Goal: Complete application form: Complete application form

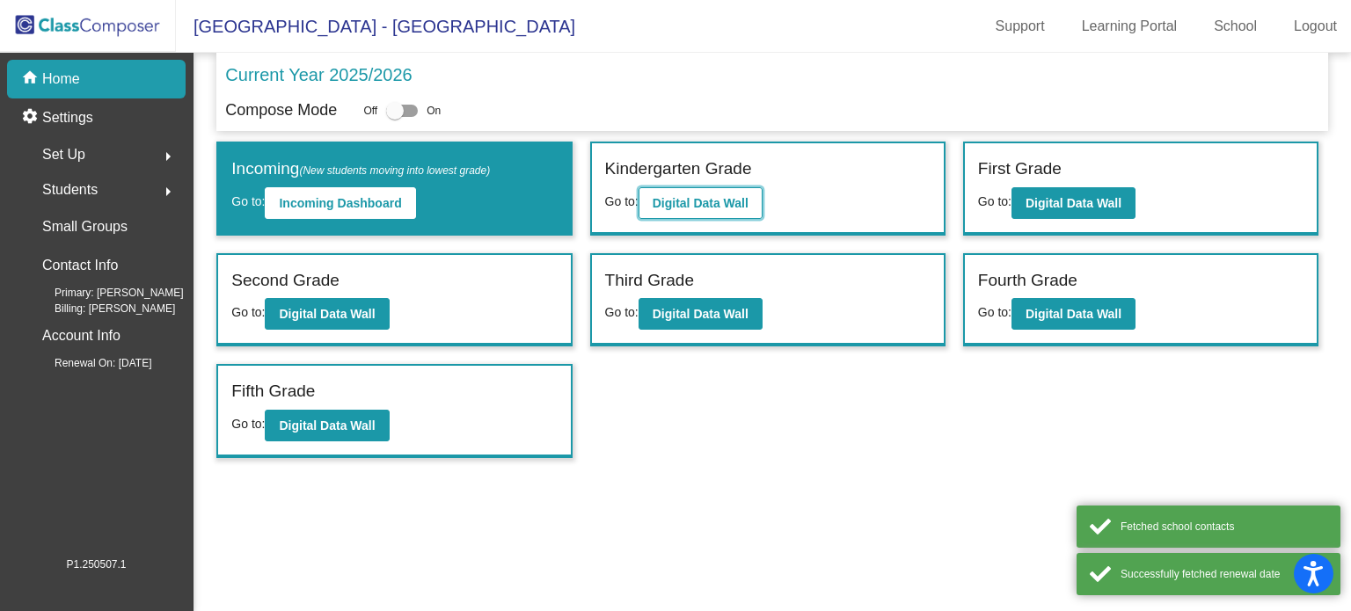
click at [684, 206] on b "Digital Data Wall" at bounding box center [701, 203] width 96 height 14
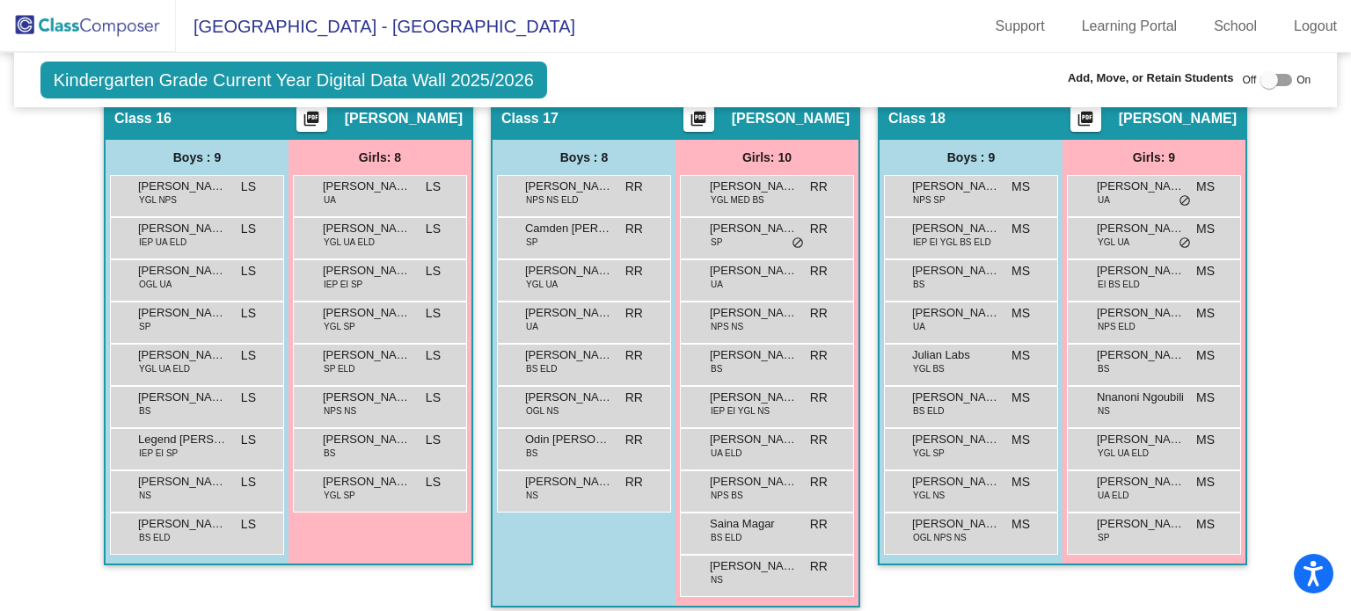
scroll to position [3439, 0]
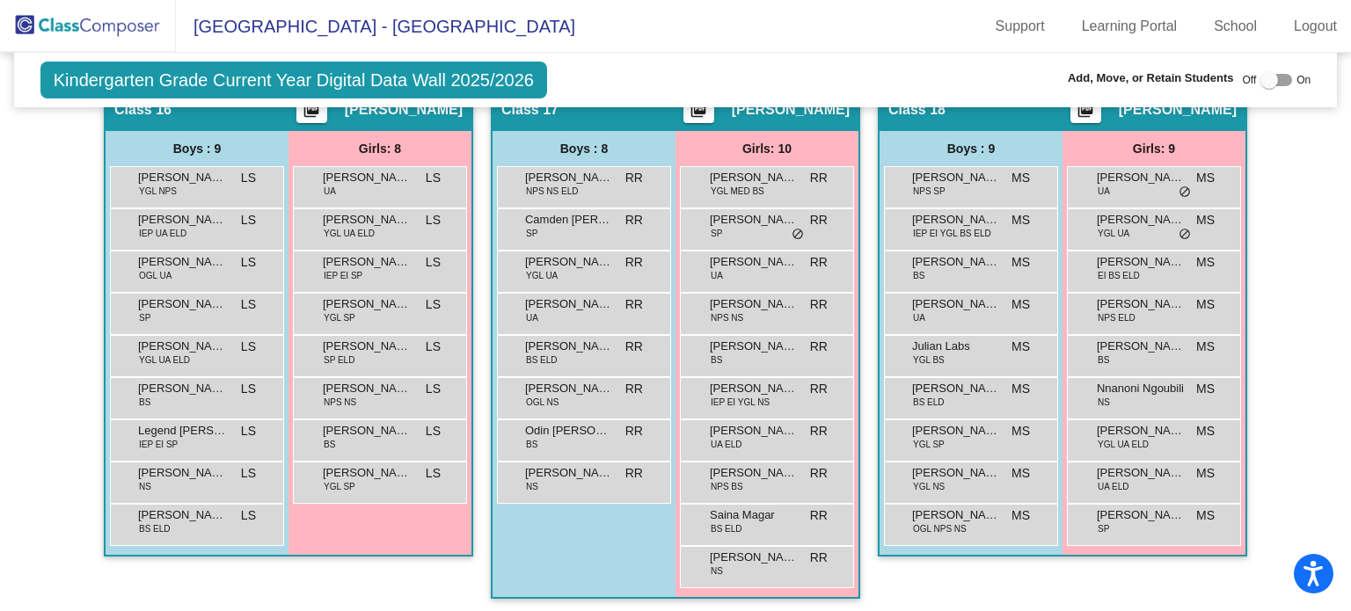
click at [1261, 83] on div at bounding box center [1270, 80] width 18 height 18
checkbox input "true"
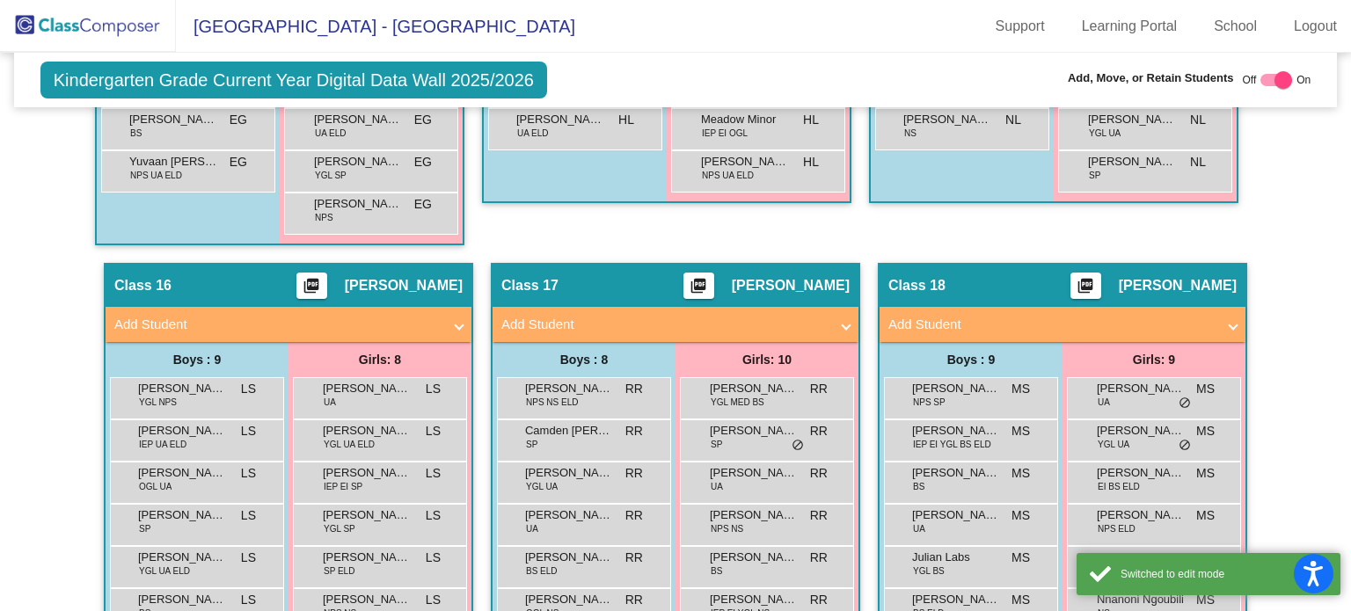
scroll to position [3615, 0]
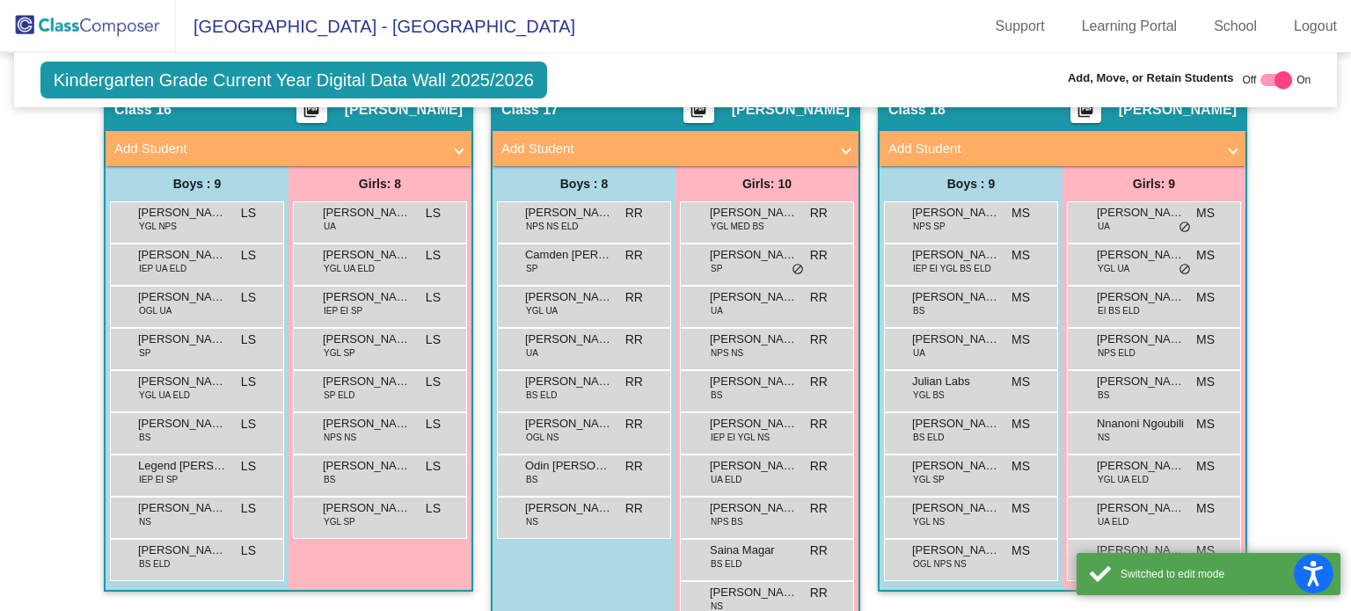
click at [169, 139] on mat-panel-title "Add Student" at bounding box center [277, 149] width 327 height 20
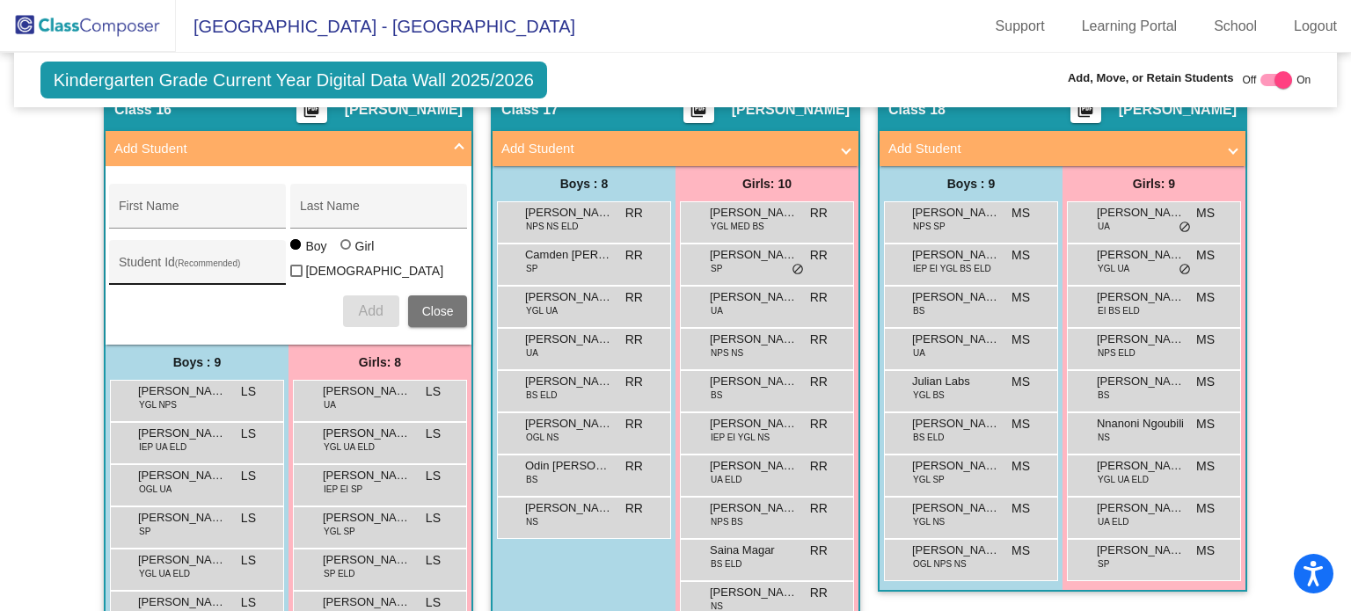
click at [173, 261] on div "Student Id (Recommended)" at bounding box center [198, 267] width 158 height 36
paste input "509393"
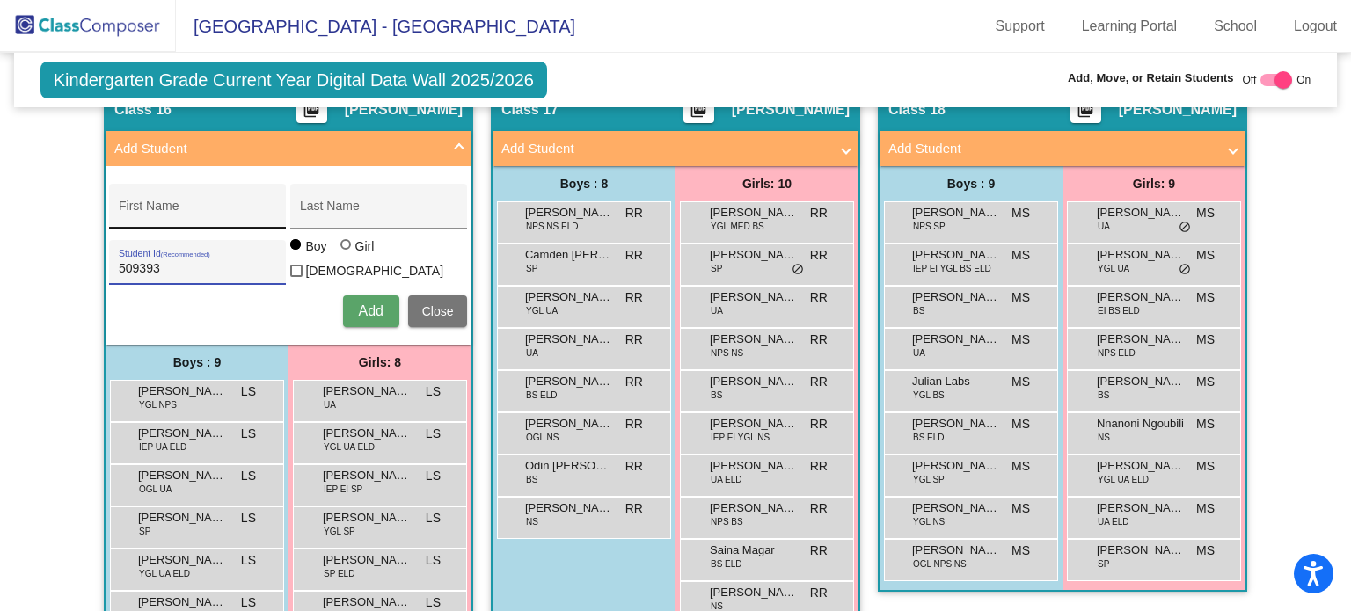
type input "509393"
click at [189, 206] on input "First Name" at bounding box center [198, 213] width 158 height 14
type input "Haisley"
type input "Hallowich"
click at [354, 248] on div "Girl" at bounding box center [364, 246] width 20 height 18
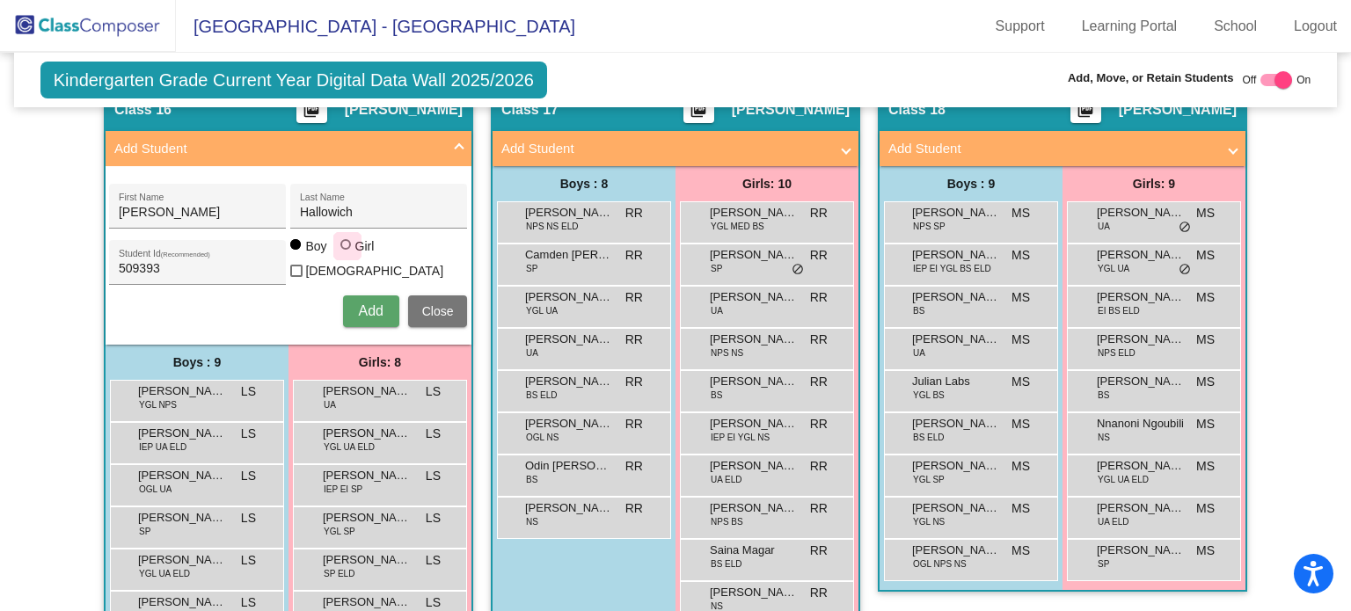
click at [347, 253] on input "Girl" at bounding box center [347, 253] width 1 height 1
radio input "true"
click at [354, 296] on button "Add" at bounding box center [371, 312] width 56 height 32
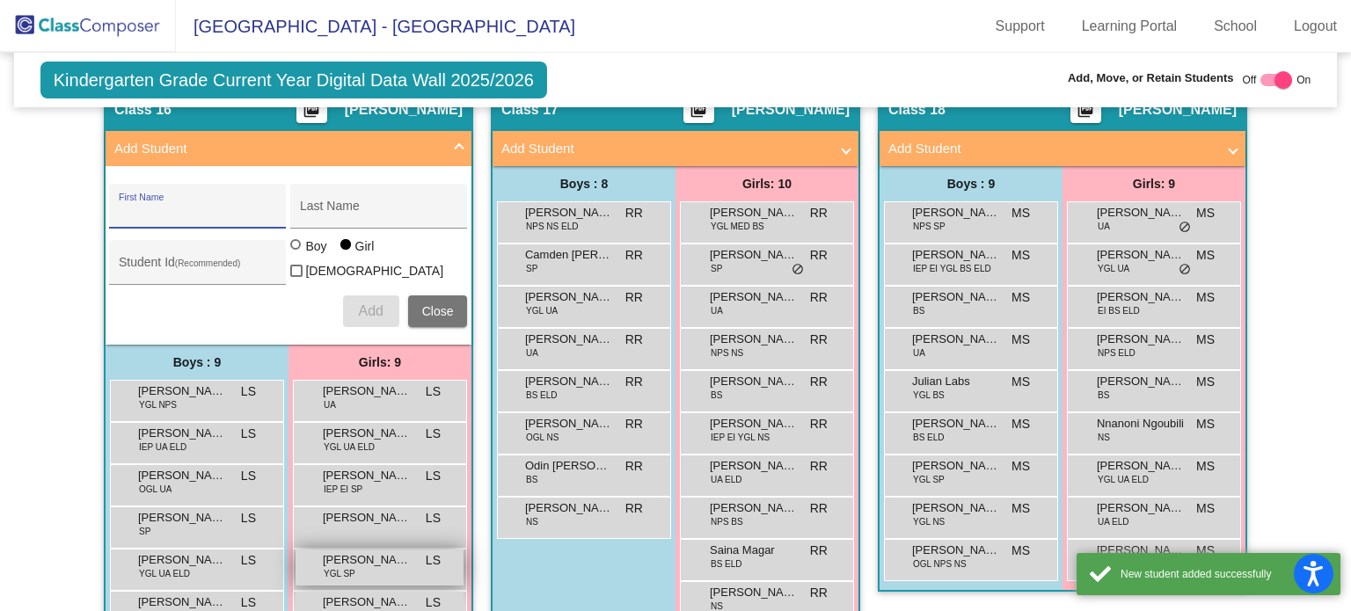
scroll to position [3783, 0]
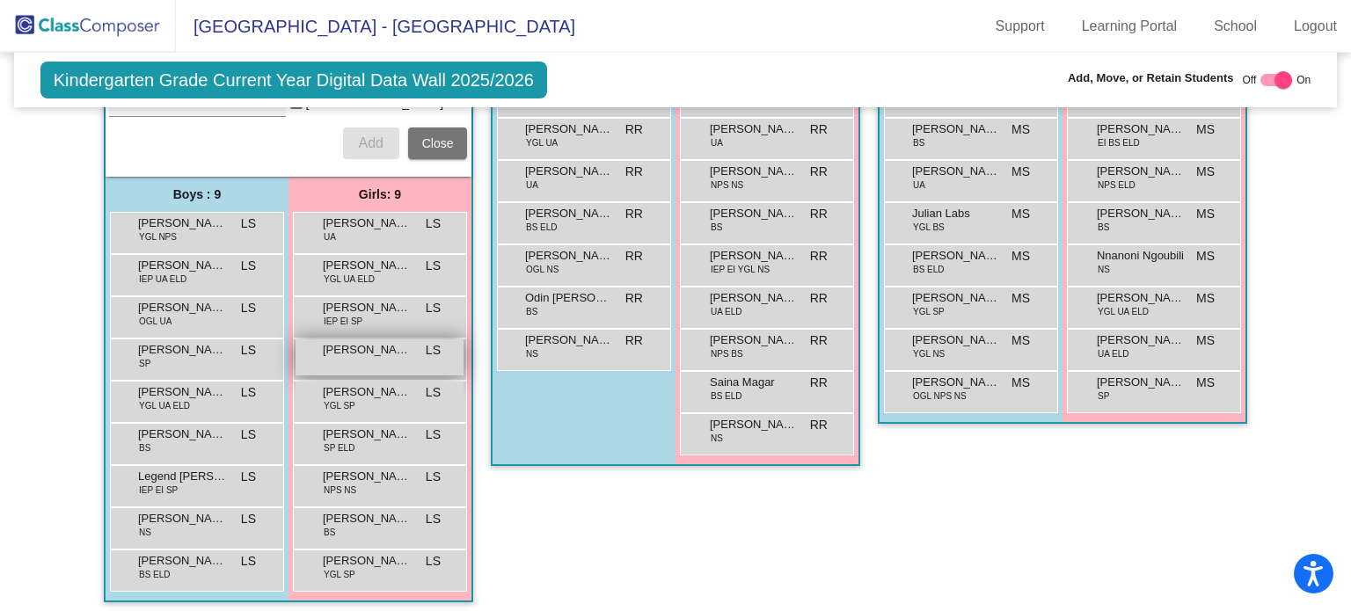
click at [350, 341] on span "Haisley Hallowich" at bounding box center [367, 350] width 88 height 18
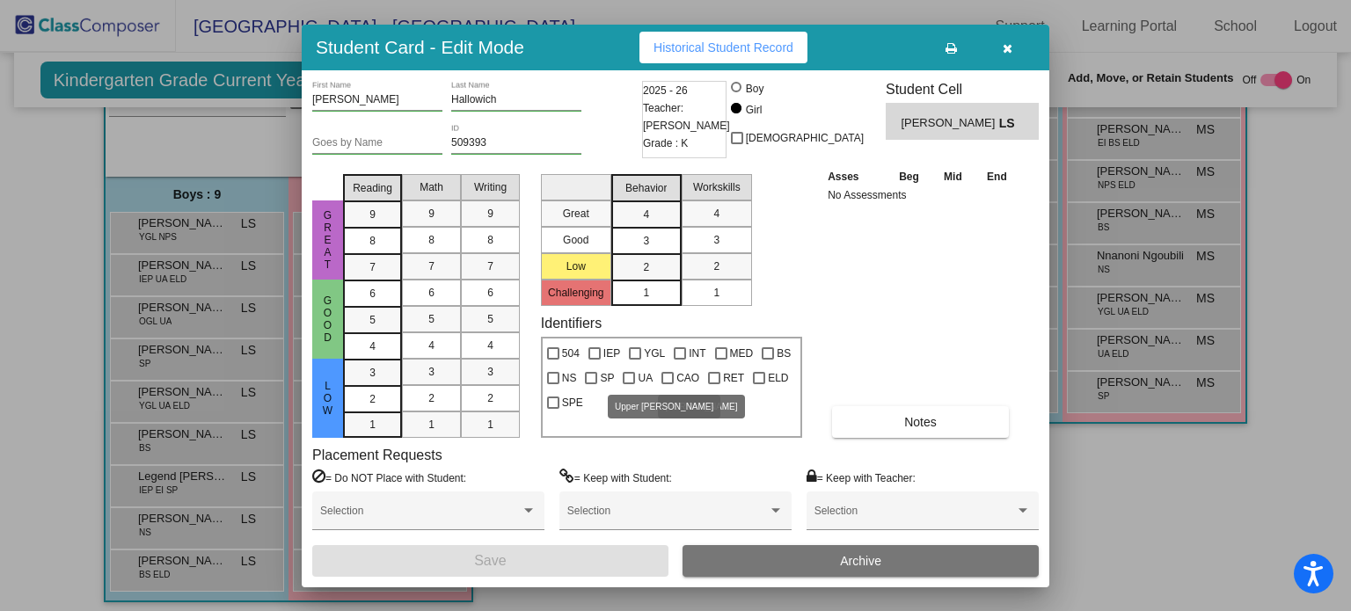
click at [645, 375] on span "UA" at bounding box center [645, 378] width 15 height 21
click at [629, 384] on input "UA" at bounding box center [628, 384] width 1 height 1
checkbox input "true"
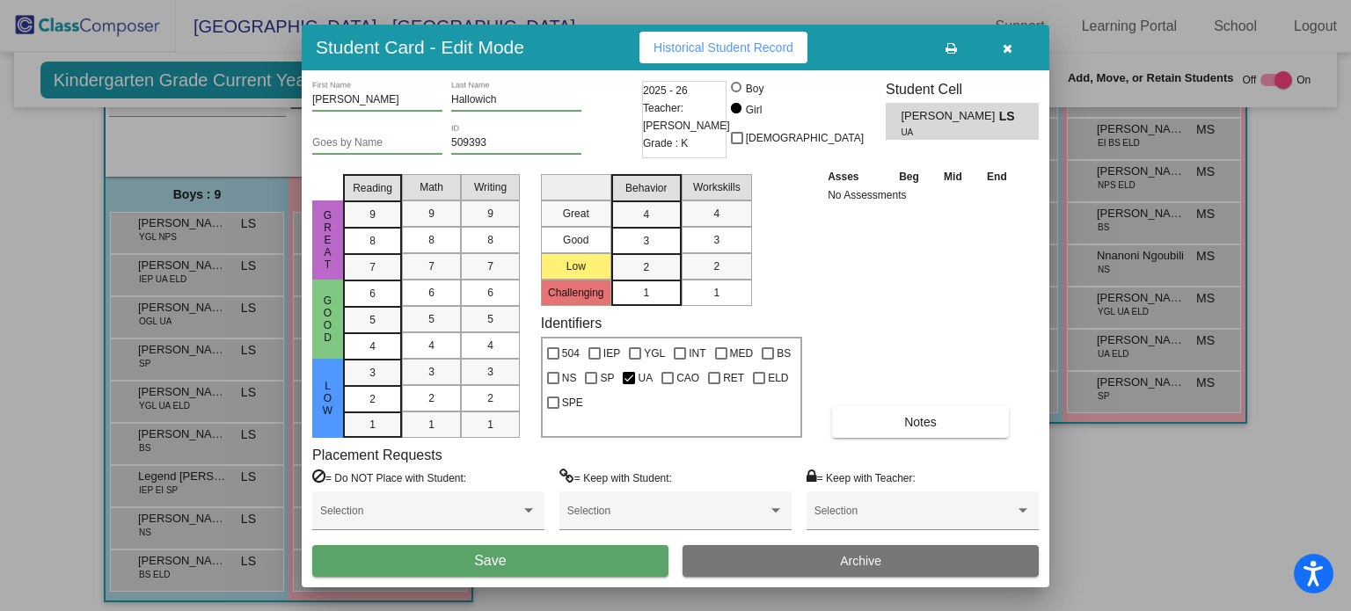
click at [602, 564] on button "Save" at bounding box center [490, 561] width 356 height 32
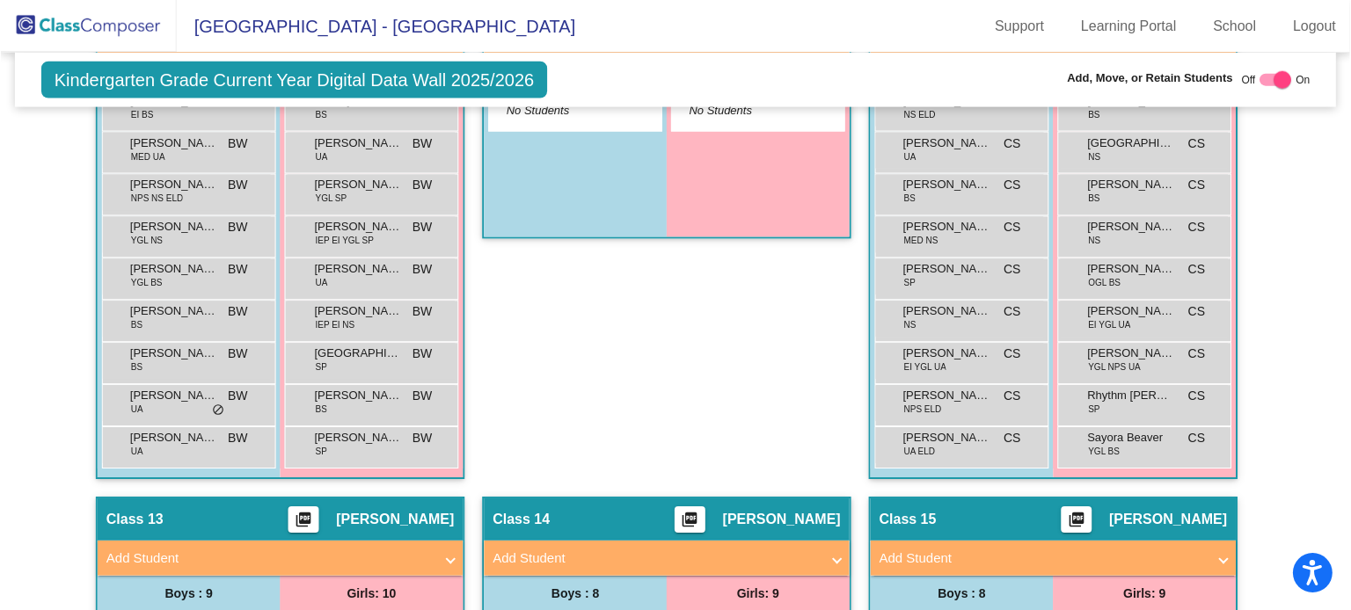
scroll to position [2112, 0]
